Goal: Transaction & Acquisition: Purchase product/service

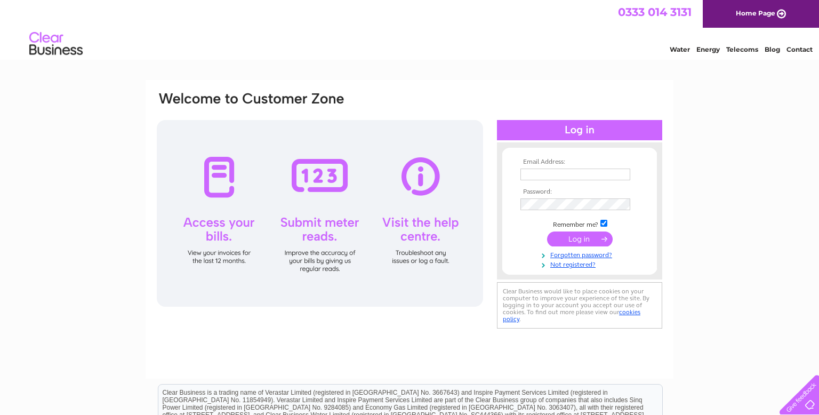
type input "nemocfon@yahoo.com"
click at [579, 237] on input "submit" at bounding box center [580, 238] width 66 height 15
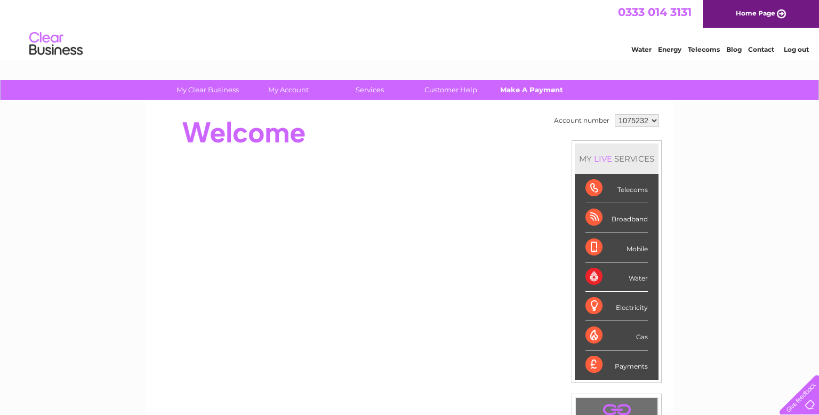
click at [541, 97] on link "Make A Payment" at bounding box center [532, 90] width 88 height 20
click at [538, 87] on link "Make A Payment" at bounding box center [532, 90] width 88 height 20
click at [281, 95] on link "My Account" at bounding box center [289, 90] width 88 height 20
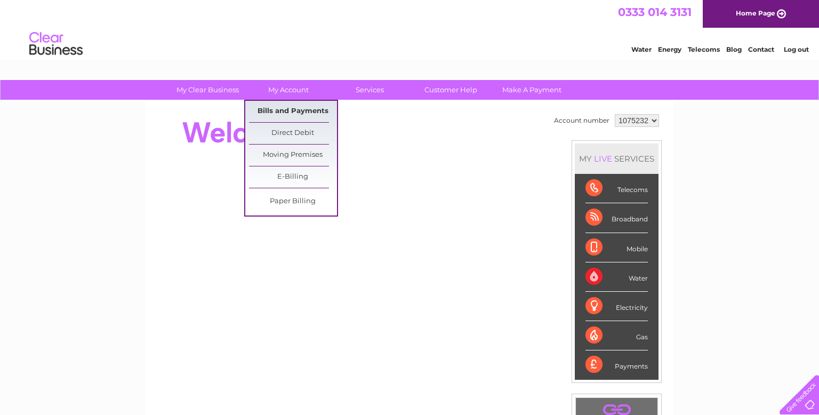
click at [282, 112] on link "Bills and Payments" at bounding box center [293, 111] width 88 height 21
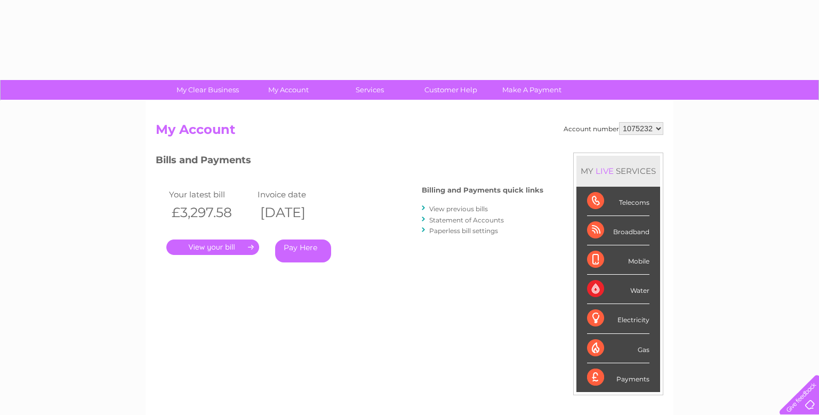
click at [305, 249] on link "Pay Here" at bounding box center [303, 250] width 56 height 23
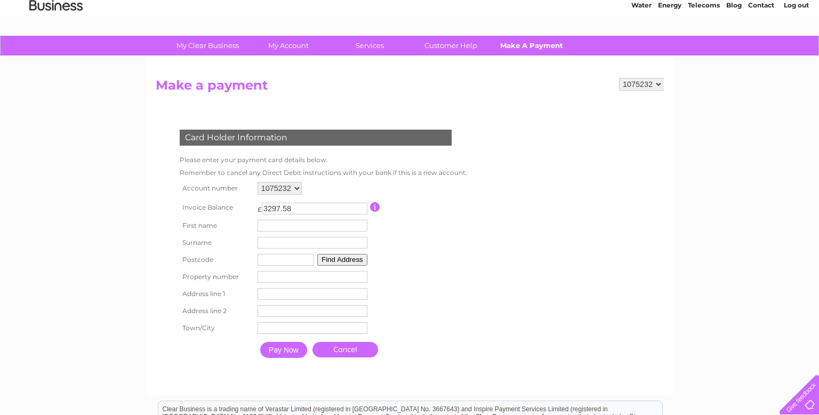
scroll to position [45, 0]
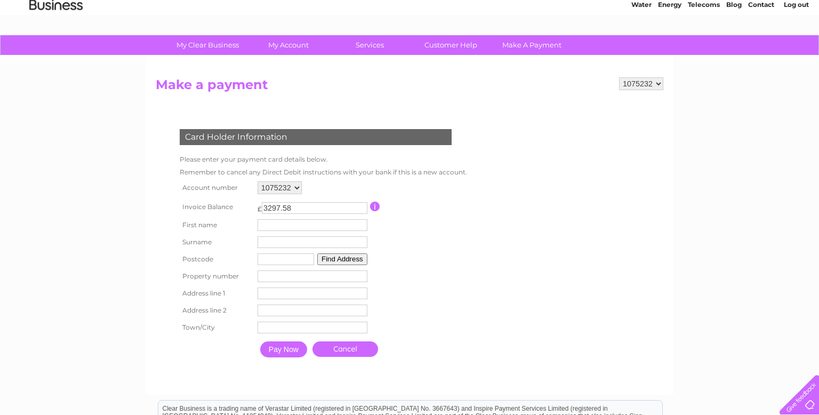
click at [375, 207] on input "button" at bounding box center [375, 206] width 10 height 10
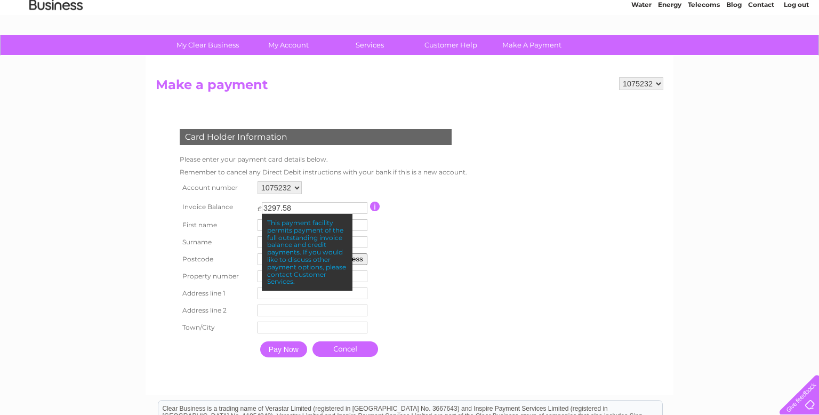
click at [762, 6] on link "Contact" at bounding box center [761, 5] width 26 height 8
